Goal: Information Seeking & Learning: Check status

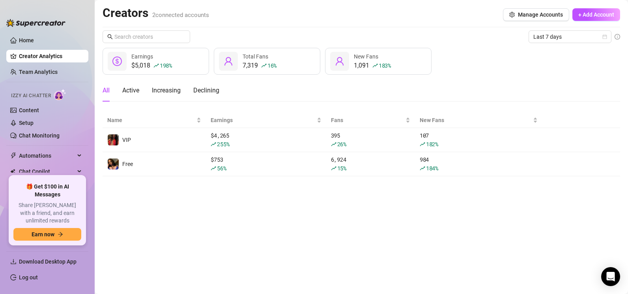
click at [50, 61] on link "Creator Analytics" at bounding box center [50, 56] width 63 height 13
click at [54, 72] on link "Team Analytics" at bounding box center [38, 72] width 39 height 6
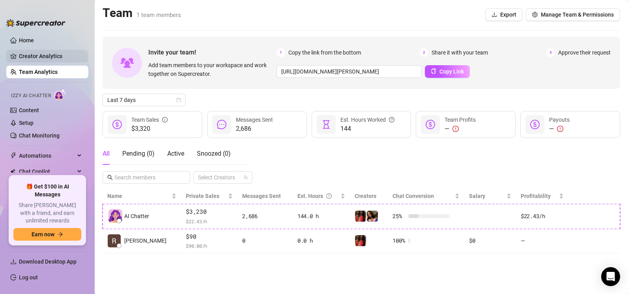
click at [52, 53] on link "Creator Analytics" at bounding box center [50, 56] width 63 height 13
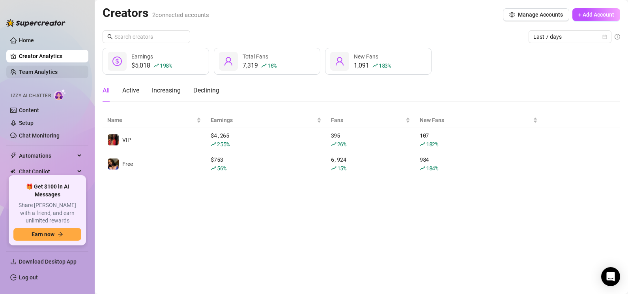
click at [53, 71] on link "Team Analytics" at bounding box center [38, 72] width 39 height 6
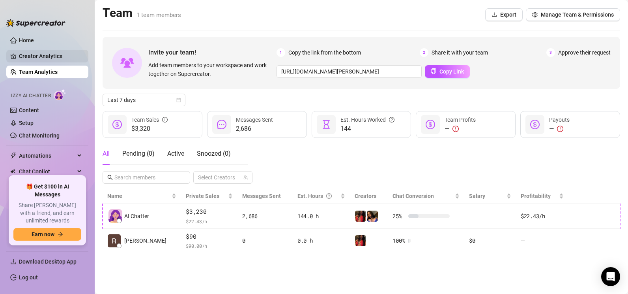
click at [53, 58] on link "Creator Analytics" at bounding box center [50, 56] width 63 height 13
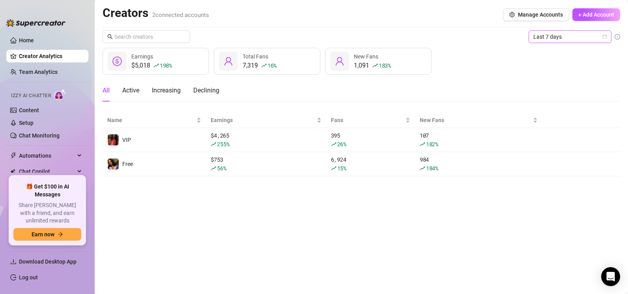
click at [476, 41] on span "Last 7 days" at bounding box center [570, 37] width 73 height 12
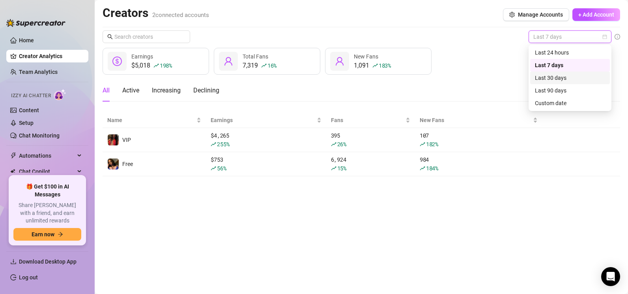
click at [476, 72] on div "Last 30 days" at bounding box center [570, 77] width 80 height 13
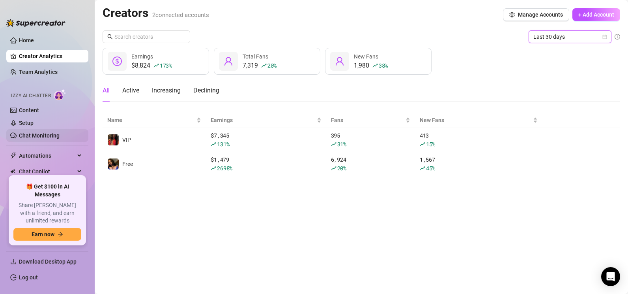
click at [46, 136] on link "Chat Monitoring" at bounding box center [39, 135] width 41 height 6
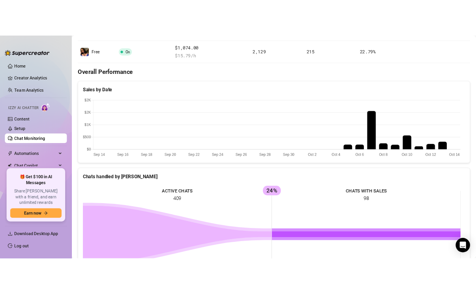
scroll to position [39, 0]
